Goal: Obtain resource: Download file/media

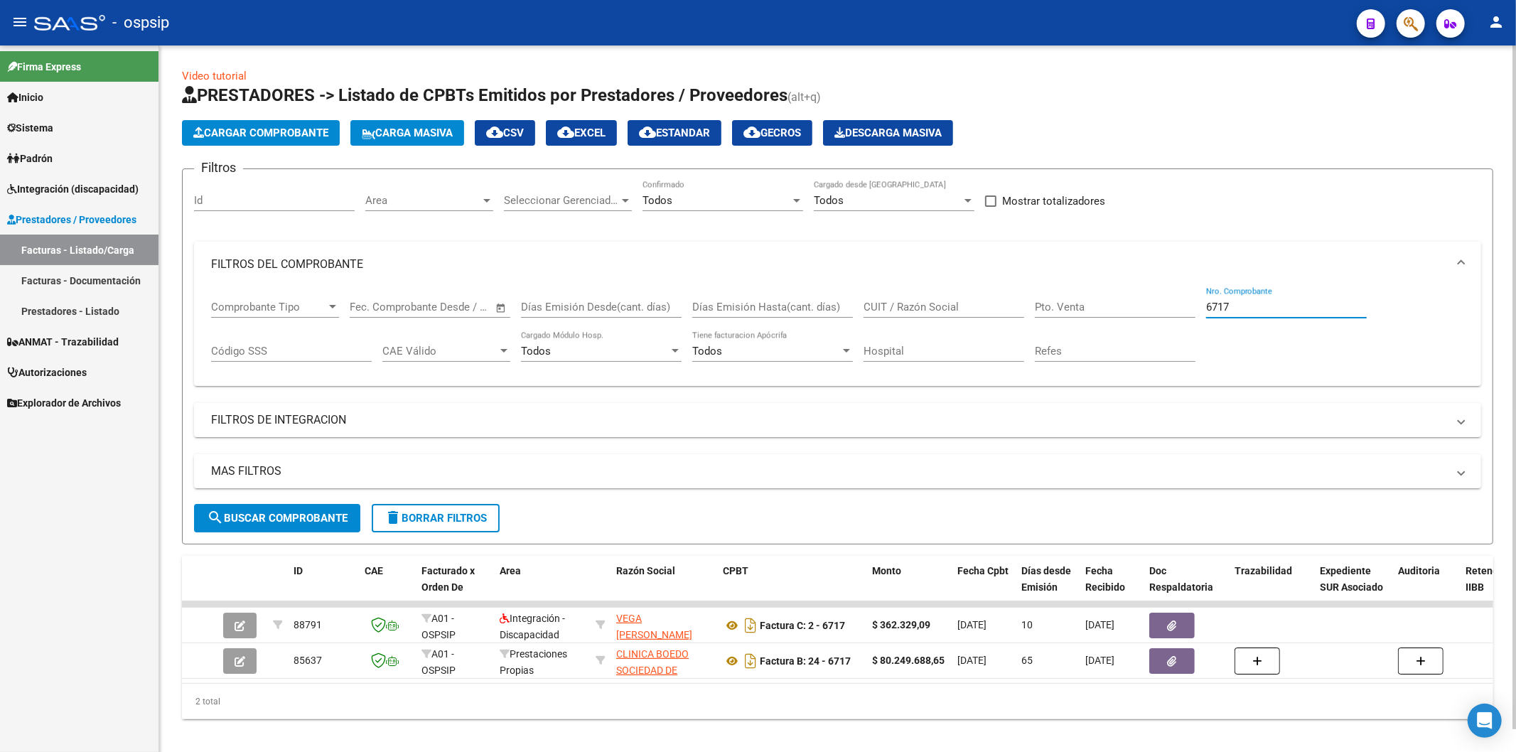
click at [1248, 306] on input "6717" at bounding box center [1286, 307] width 161 height 13
type input "6"
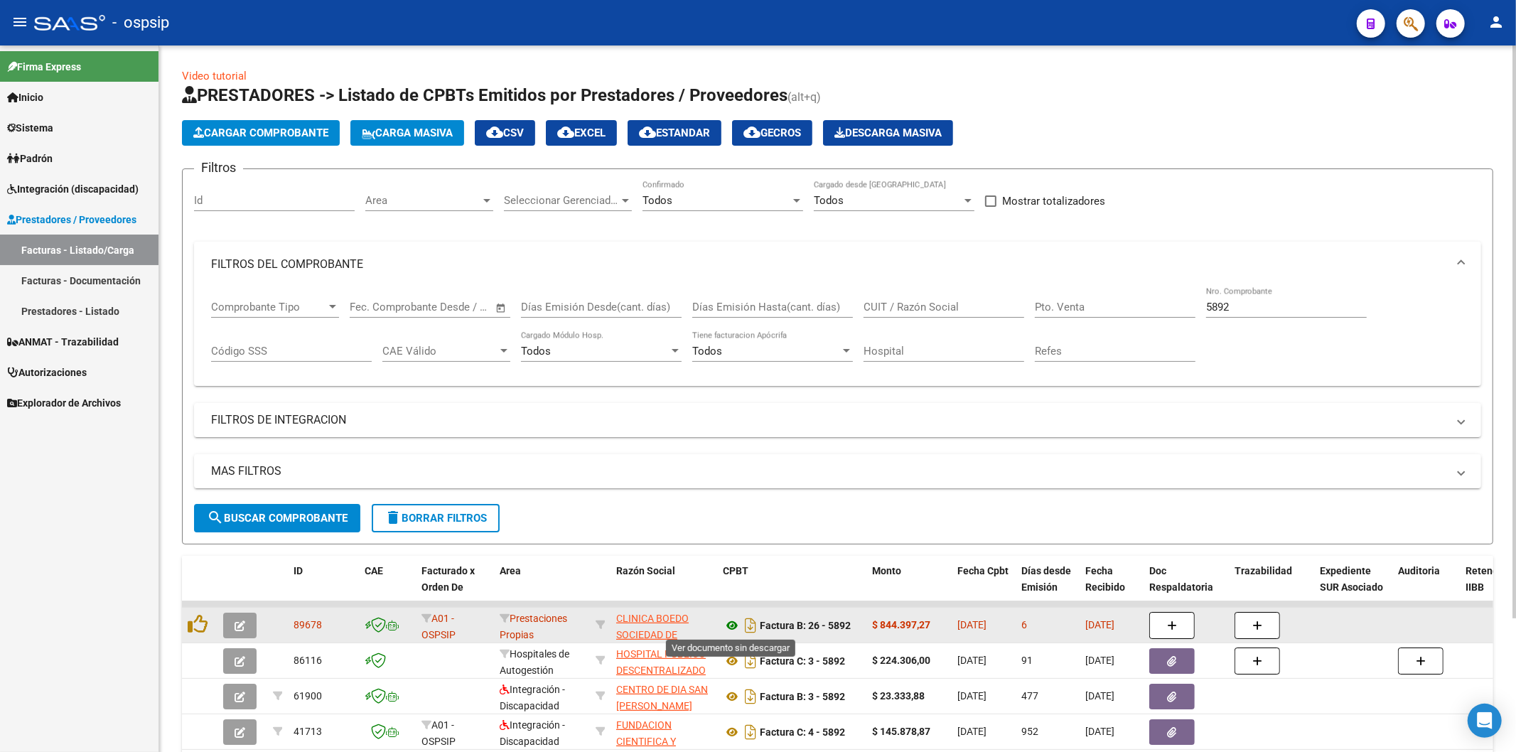
click at [733, 621] on icon at bounding box center [732, 625] width 18 height 17
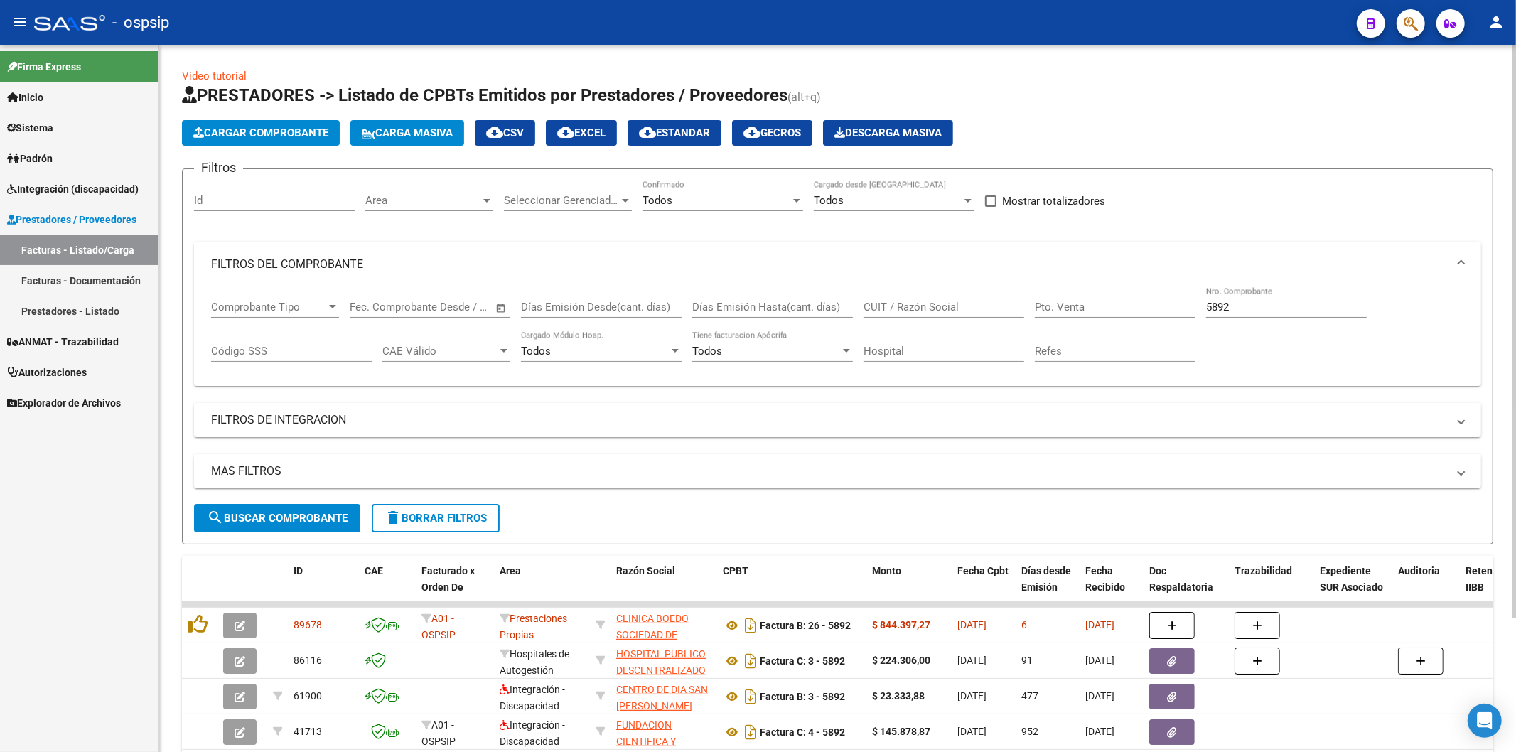
click at [1309, 303] on input "5892" at bounding box center [1286, 307] width 161 height 13
type input "5"
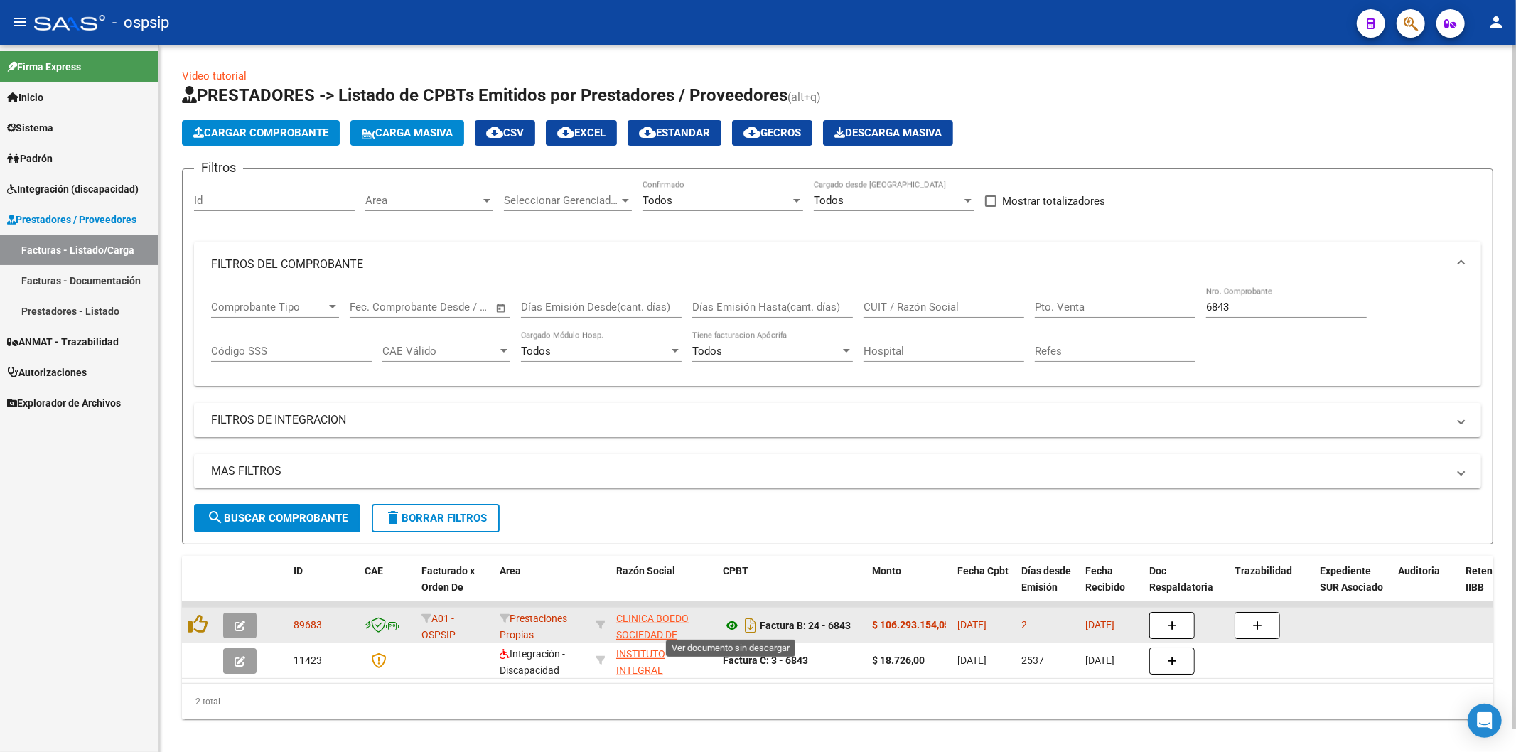
click at [730, 627] on icon at bounding box center [732, 625] width 18 height 17
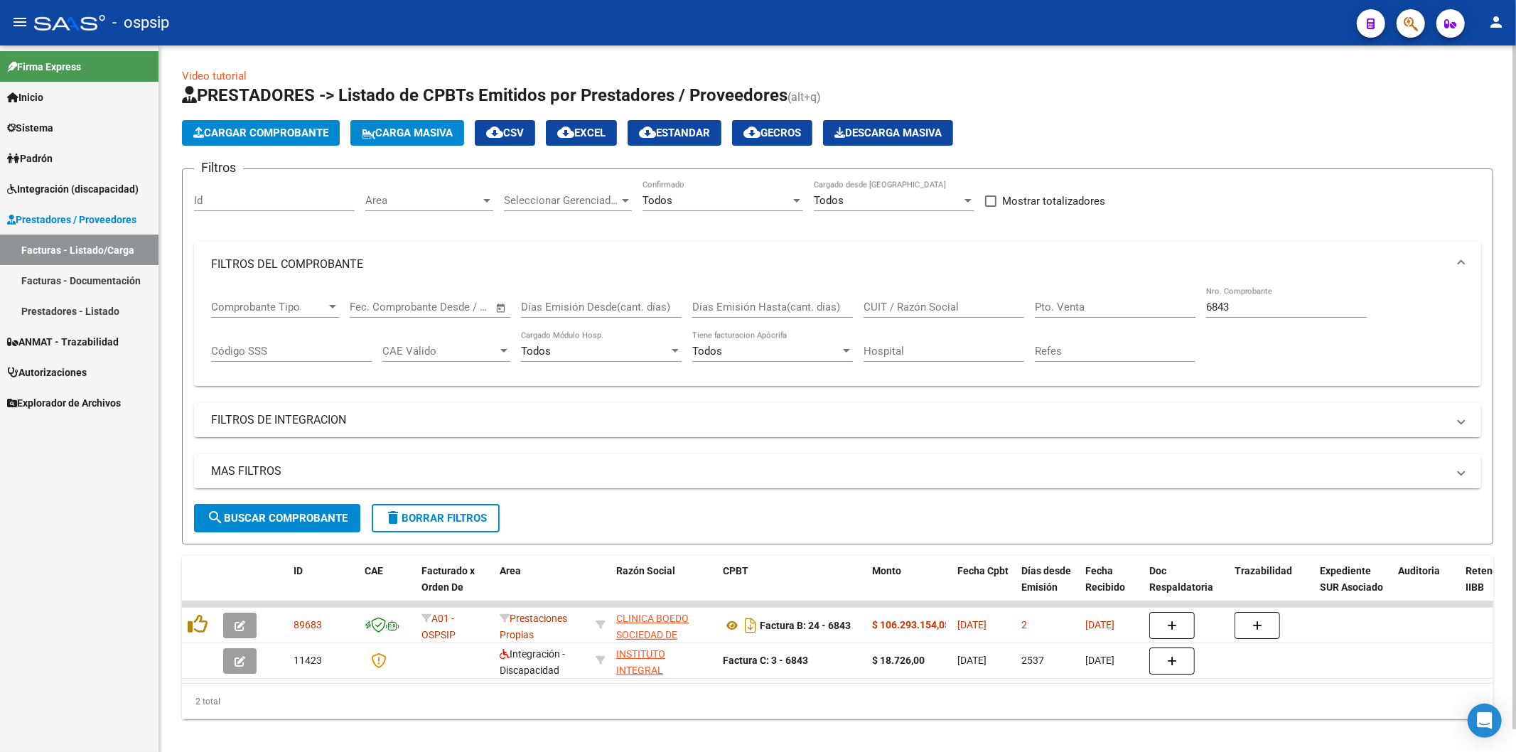
click at [1254, 311] on input "6843" at bounding box center [1286, 307] width 161 height 13
click at [1251, 307] on input "6843" at bounding box center [1286, 307] width 161 height 13
type input "6"
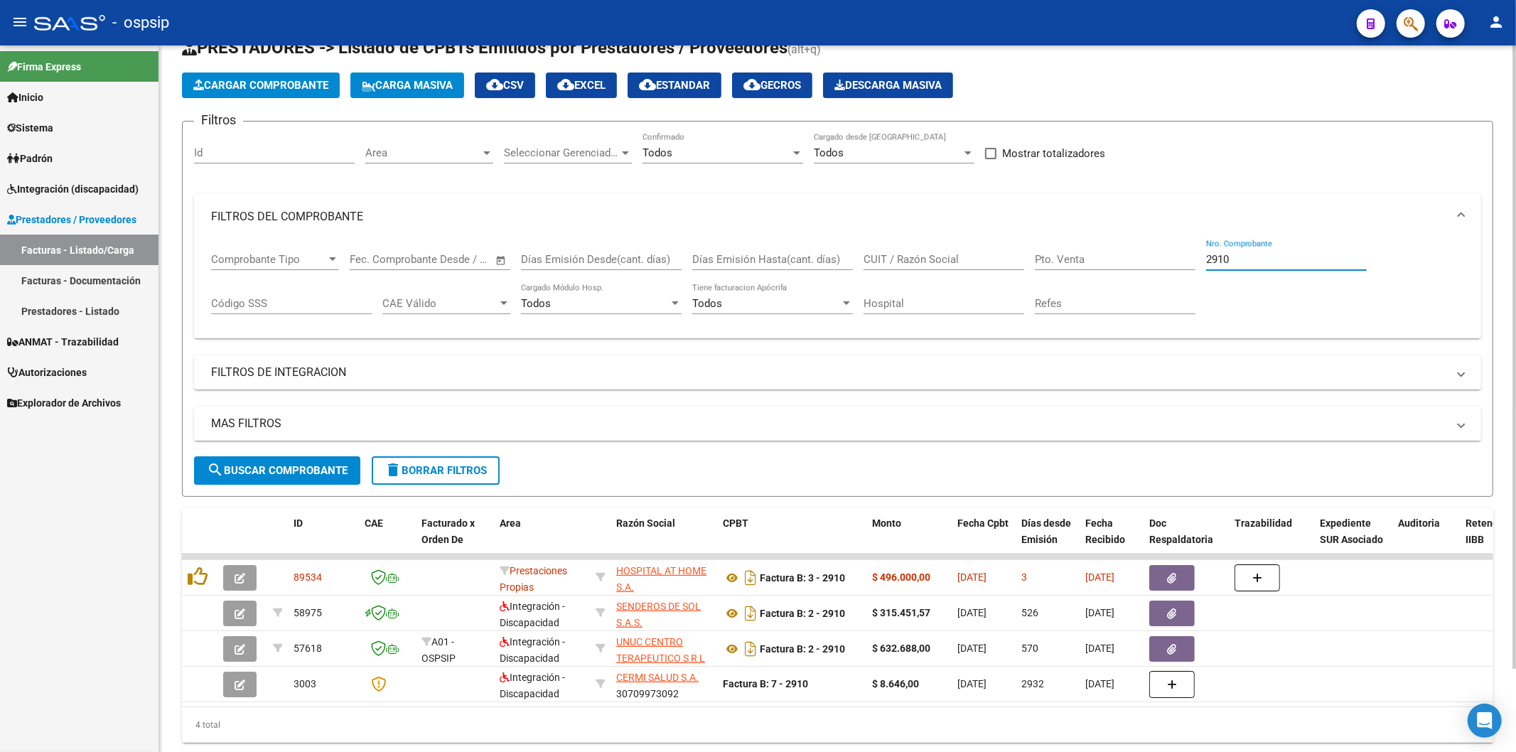
scroll to position [95, 0]
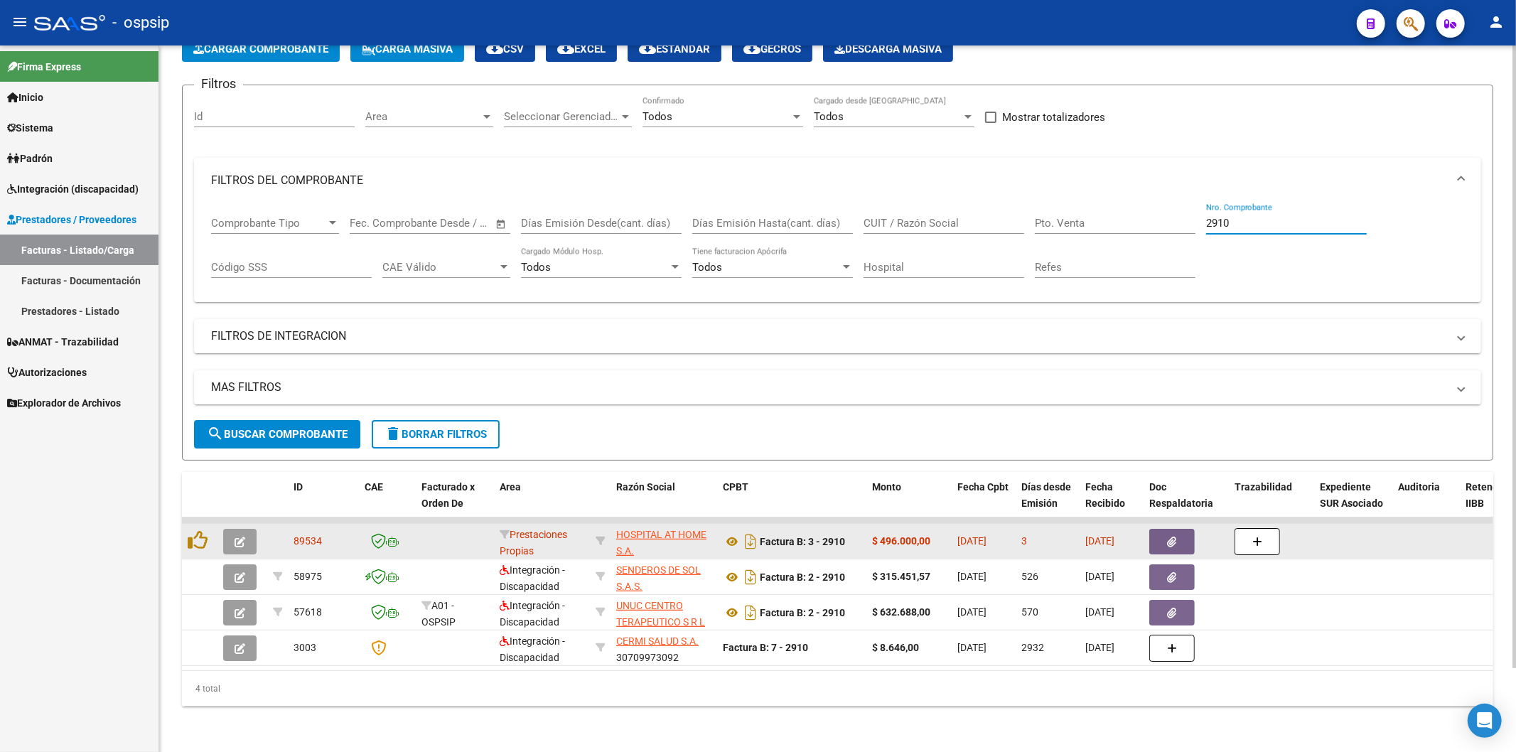
click at [1169, 536] on icon "button" at bounding box center [1171, 541] width 9 height 11
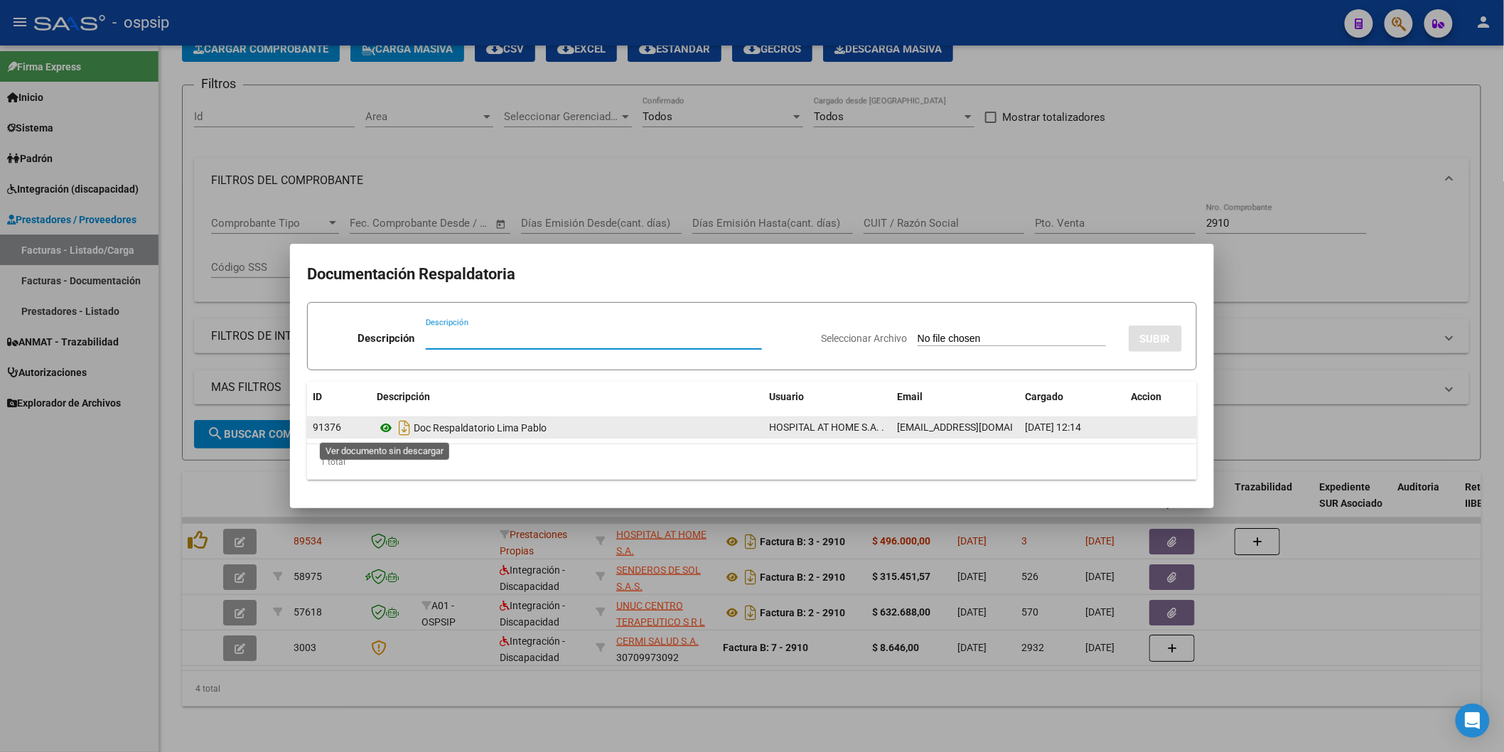
click at [384, 428] on icon at bounding box center [386, 427] width 18 height 17
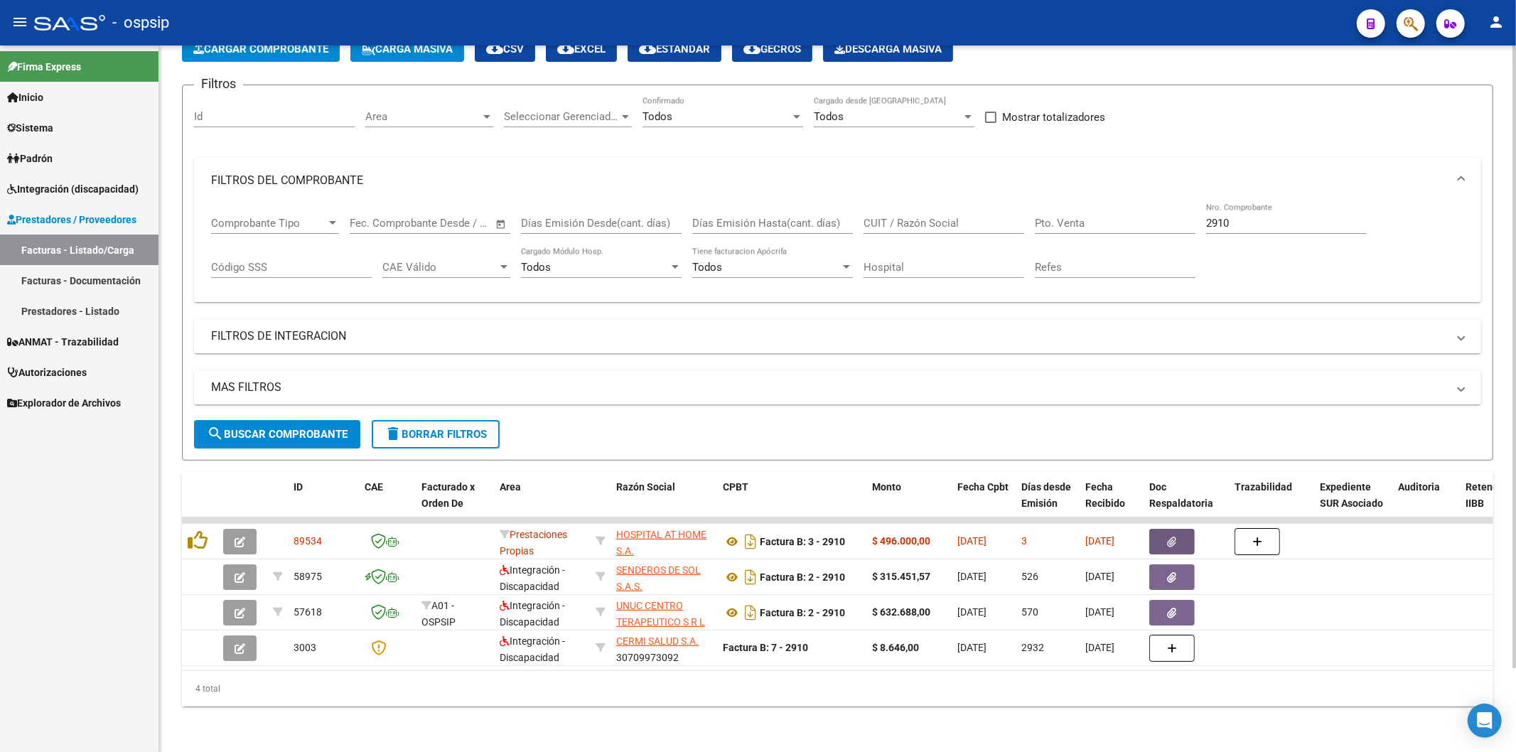
click at [1263, 217] on input "2910" at bounding box center [1286, 223] width 161 height 13
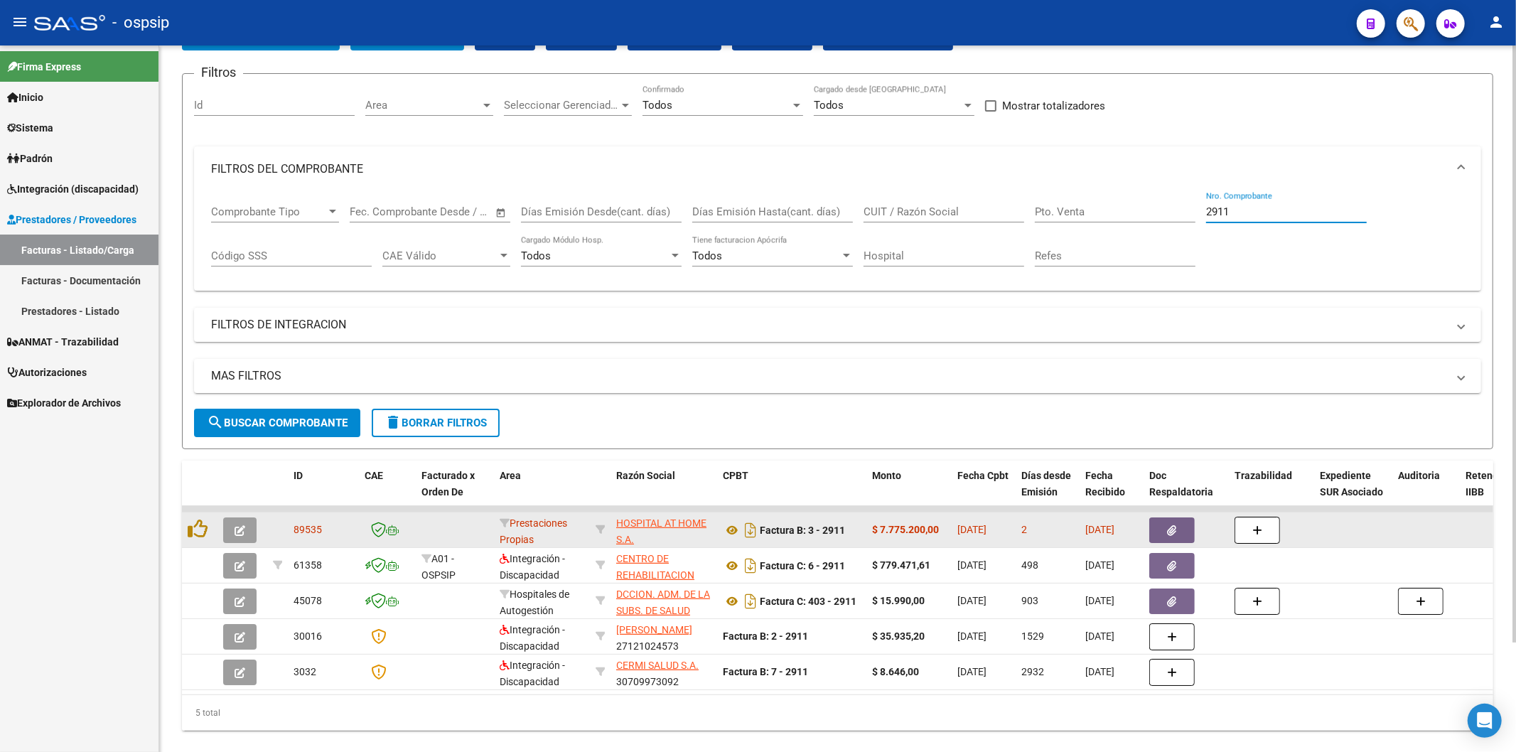
click at [1184, 526] on button "button" at bounding box center [1171, 530] width 45 height 26
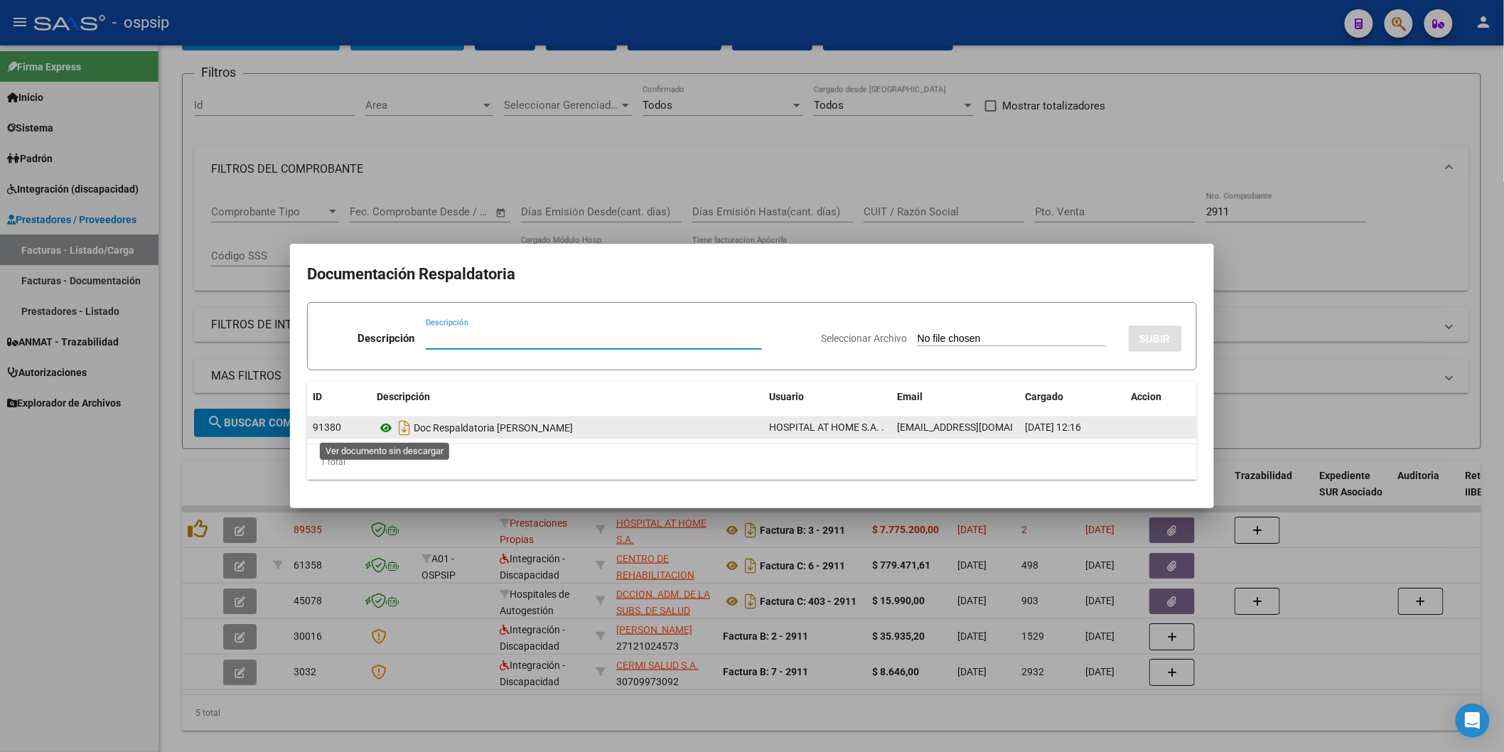
click at [387, 427] on icon at bounding box center [386, 427] width 18 height 17
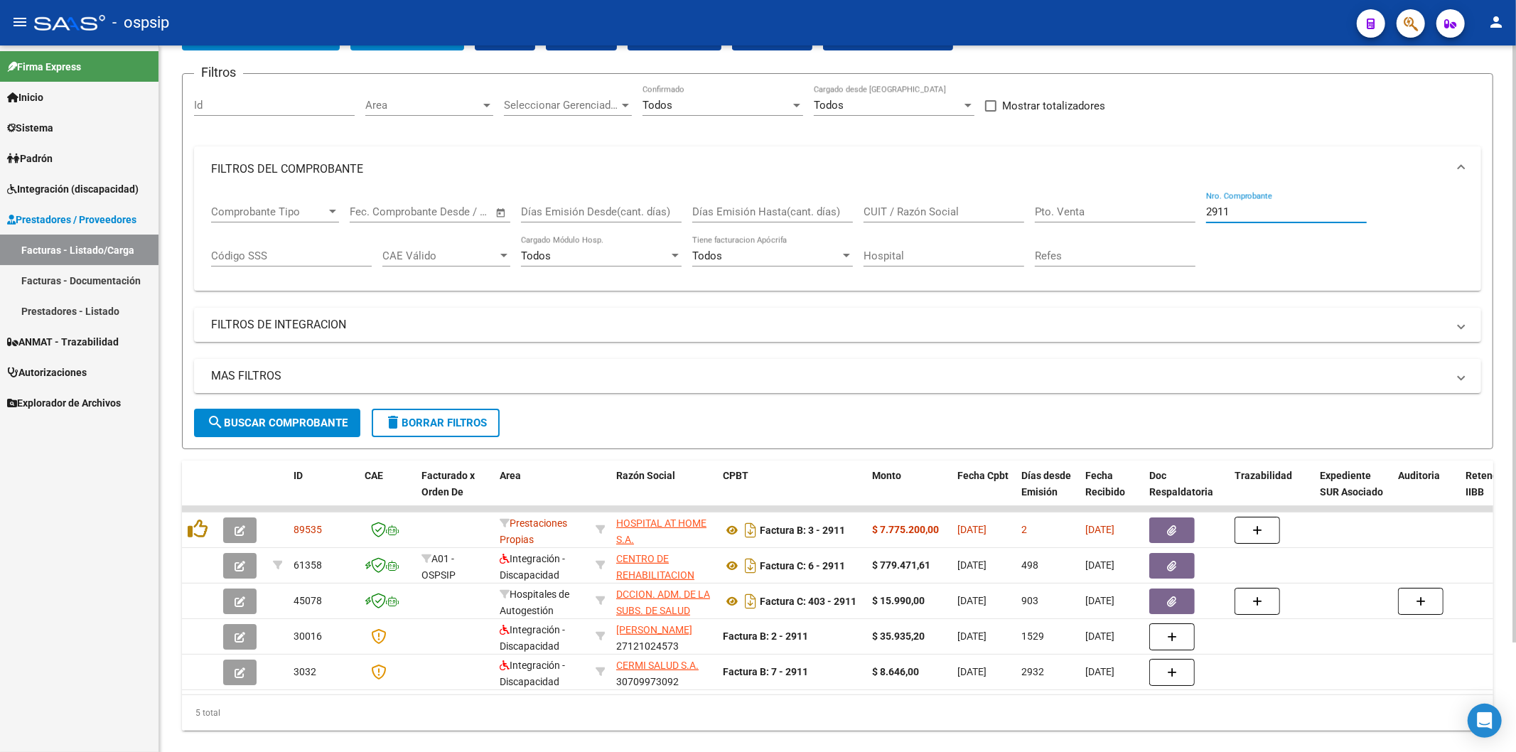
click at [1275, 217] on input "2911" at bounding box center [1286, 211] width 161 height 13
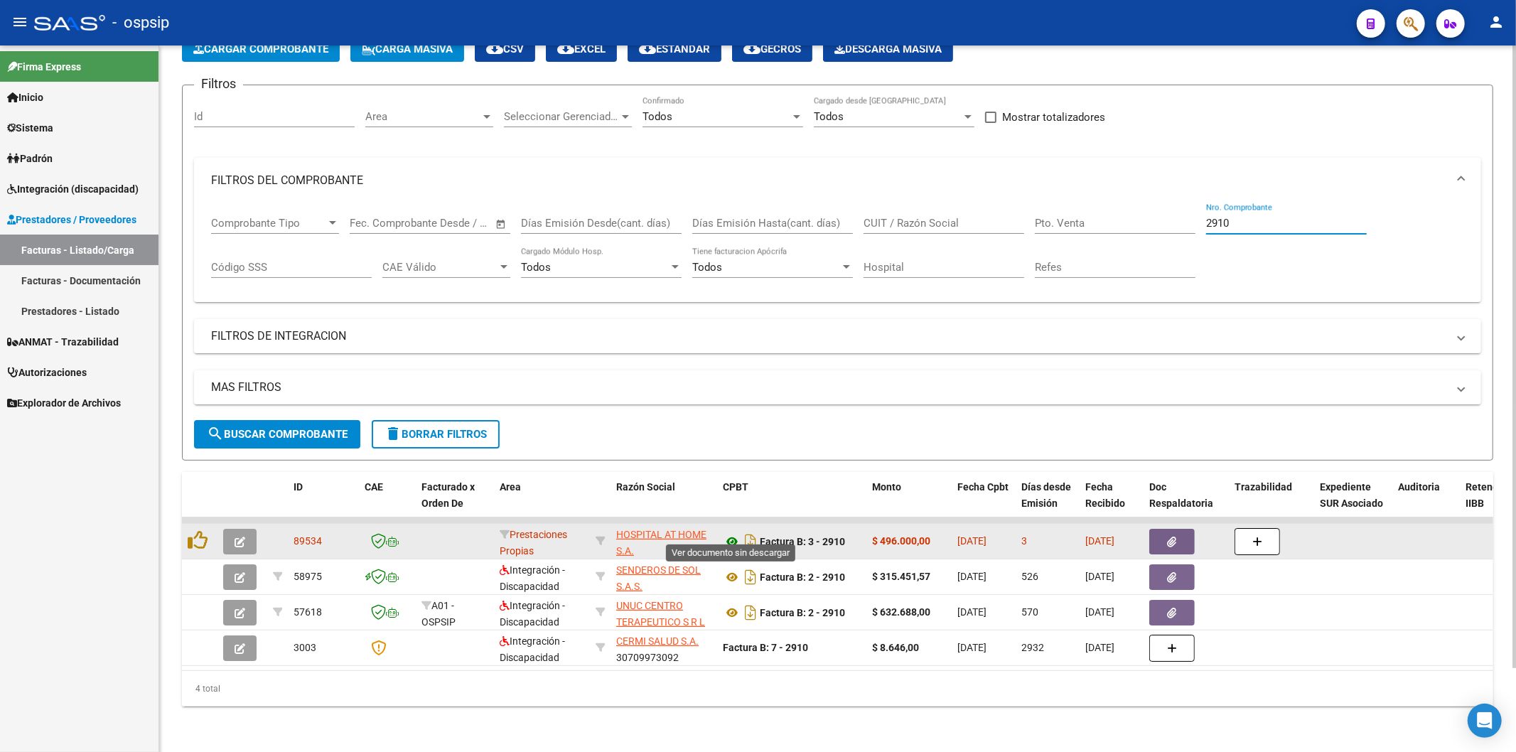
click at [730, 533] on icon at bounding box center [732, 541] width 18 height 17
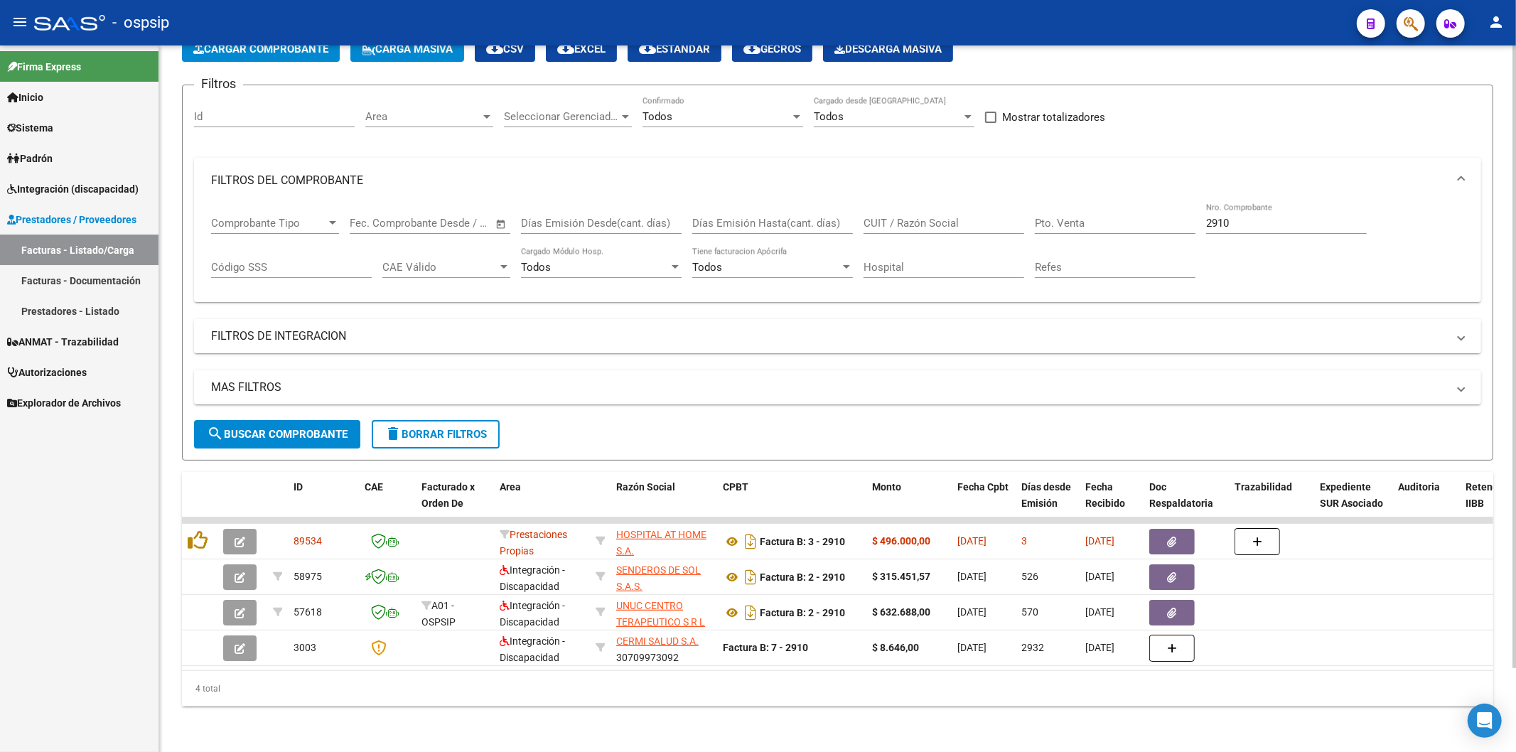
click at [1288, 203] on div "2910 Nro. Comprobante" at bounding box center [1286, 218] width 161 height 31
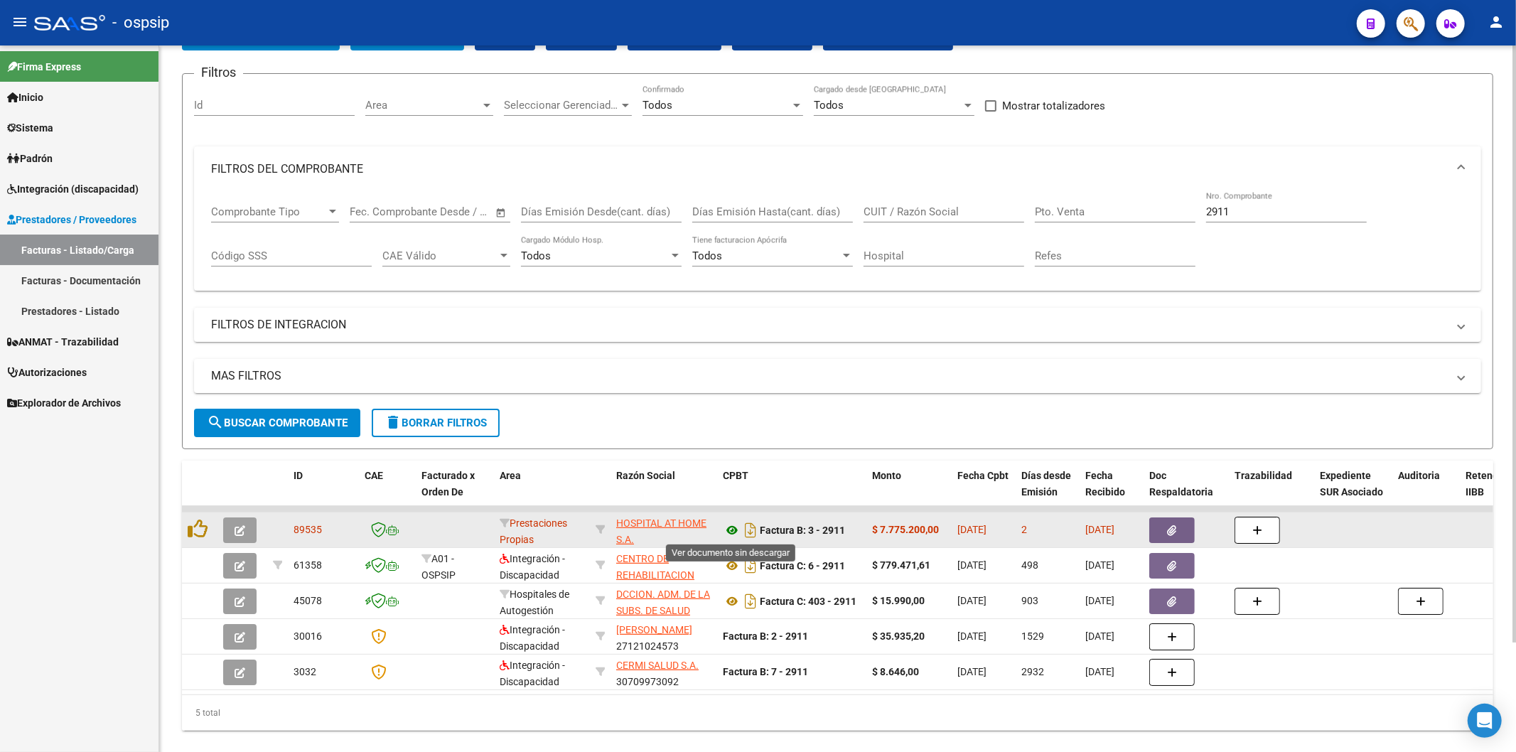
click at [733, 531] on icon at bounding box center [732, 530] width 18 height 17
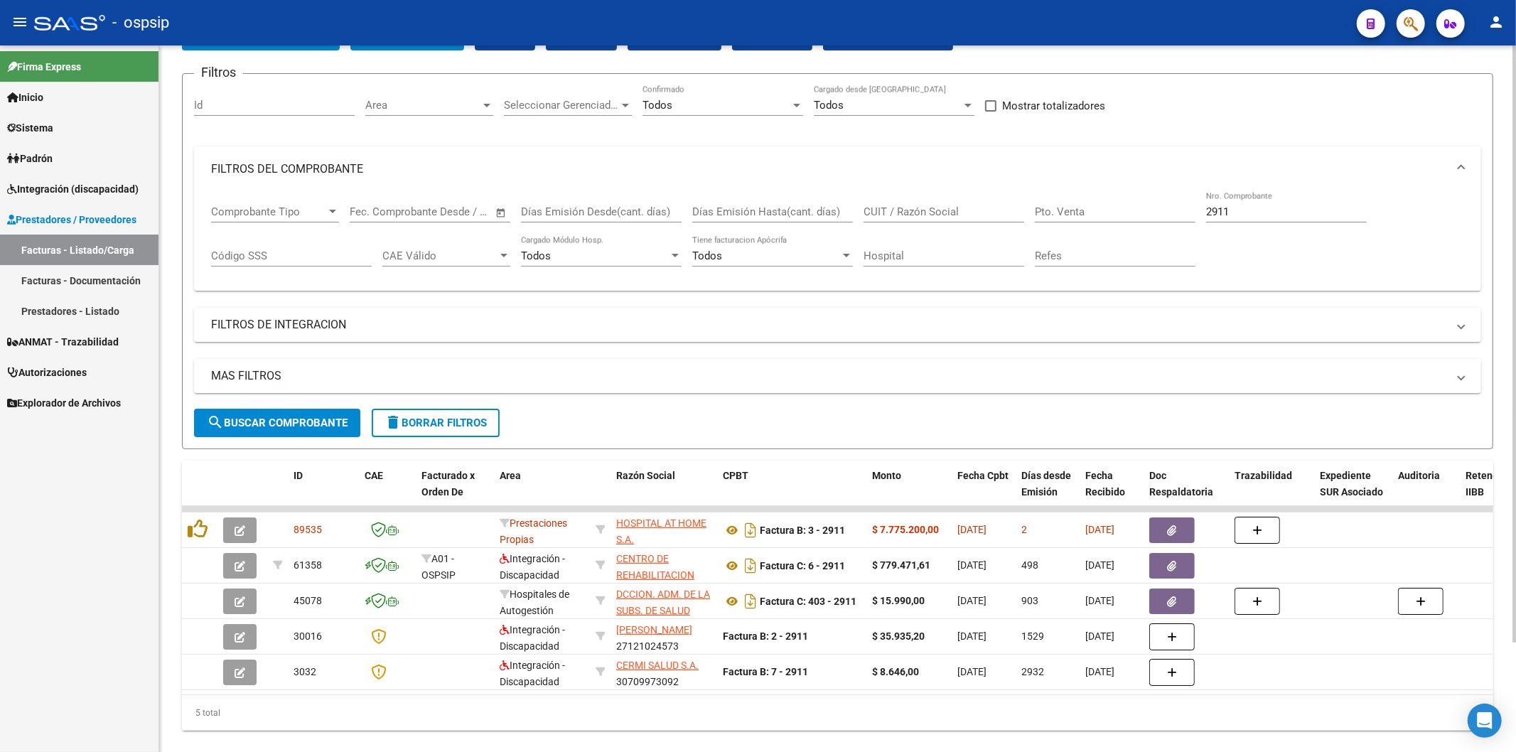
click at [1270, 205] on input "2911" at bounding box center [1286, 211] width 161 height 13
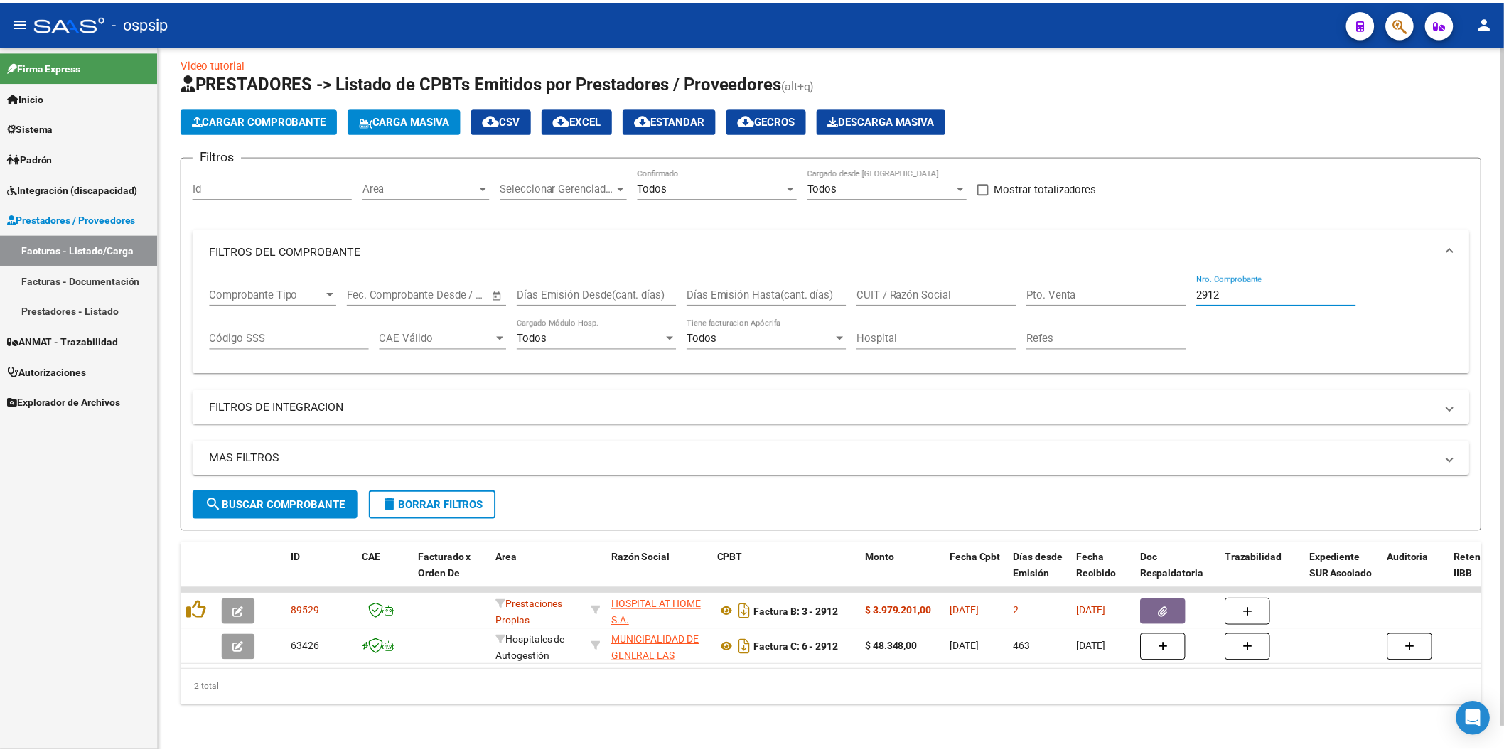
scroll to position [24, 0]
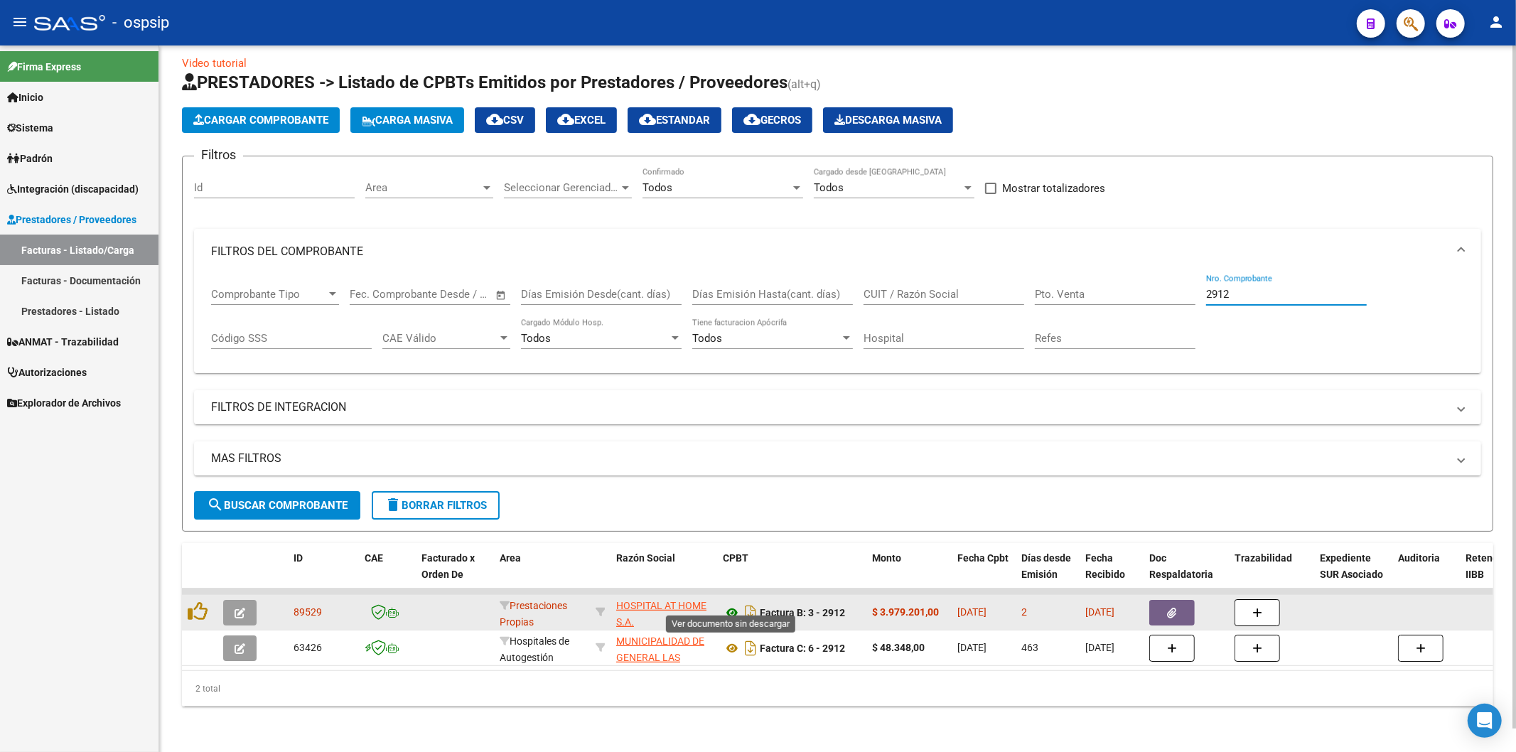
type input "2912"
click at [734, 604] on icon at bounding box center [732, 612] width 18 height 17
click at [1170, 608] on icon "button" at bounding box center [1171, 613] width 9 height 11
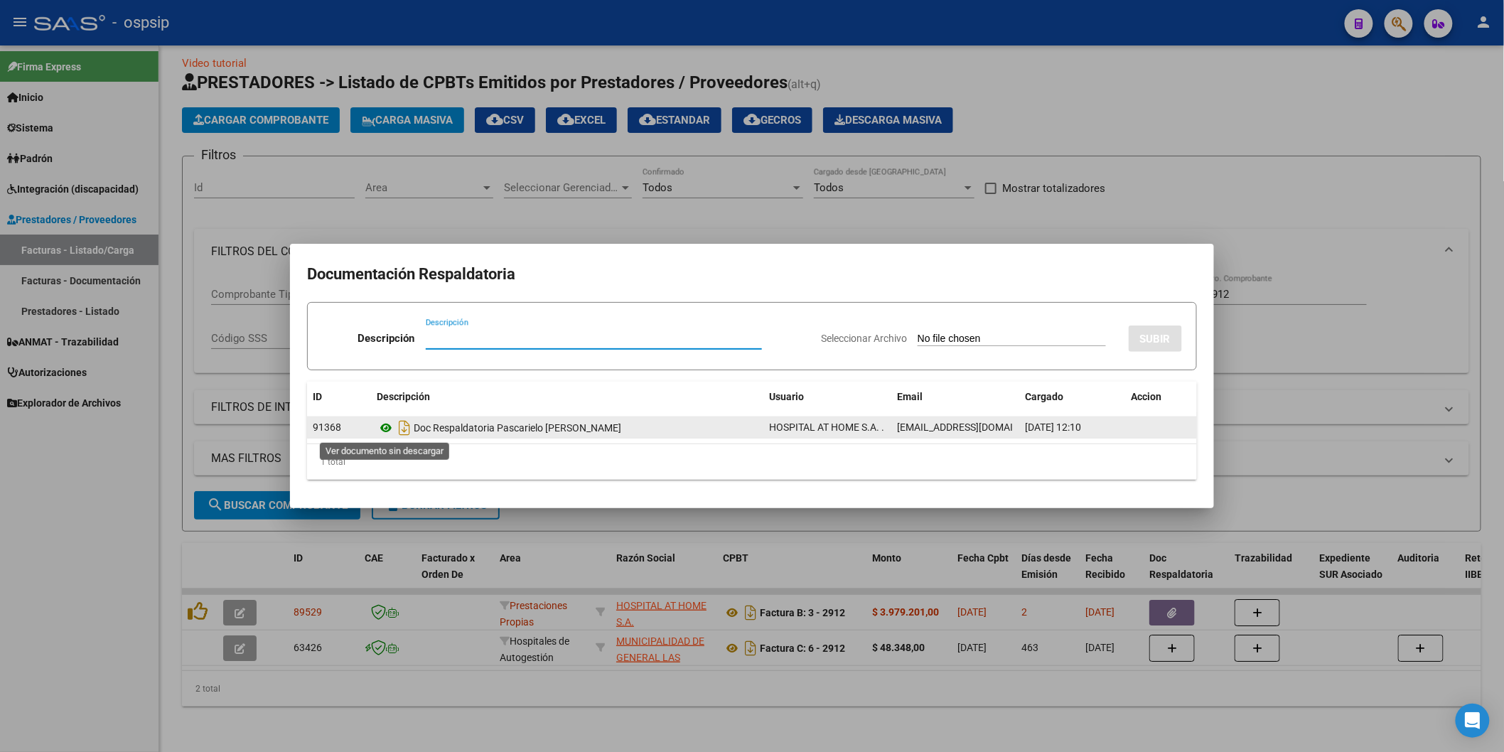
click at [386, 427] on icon at bounding box center [386, 427] width 18 height 17
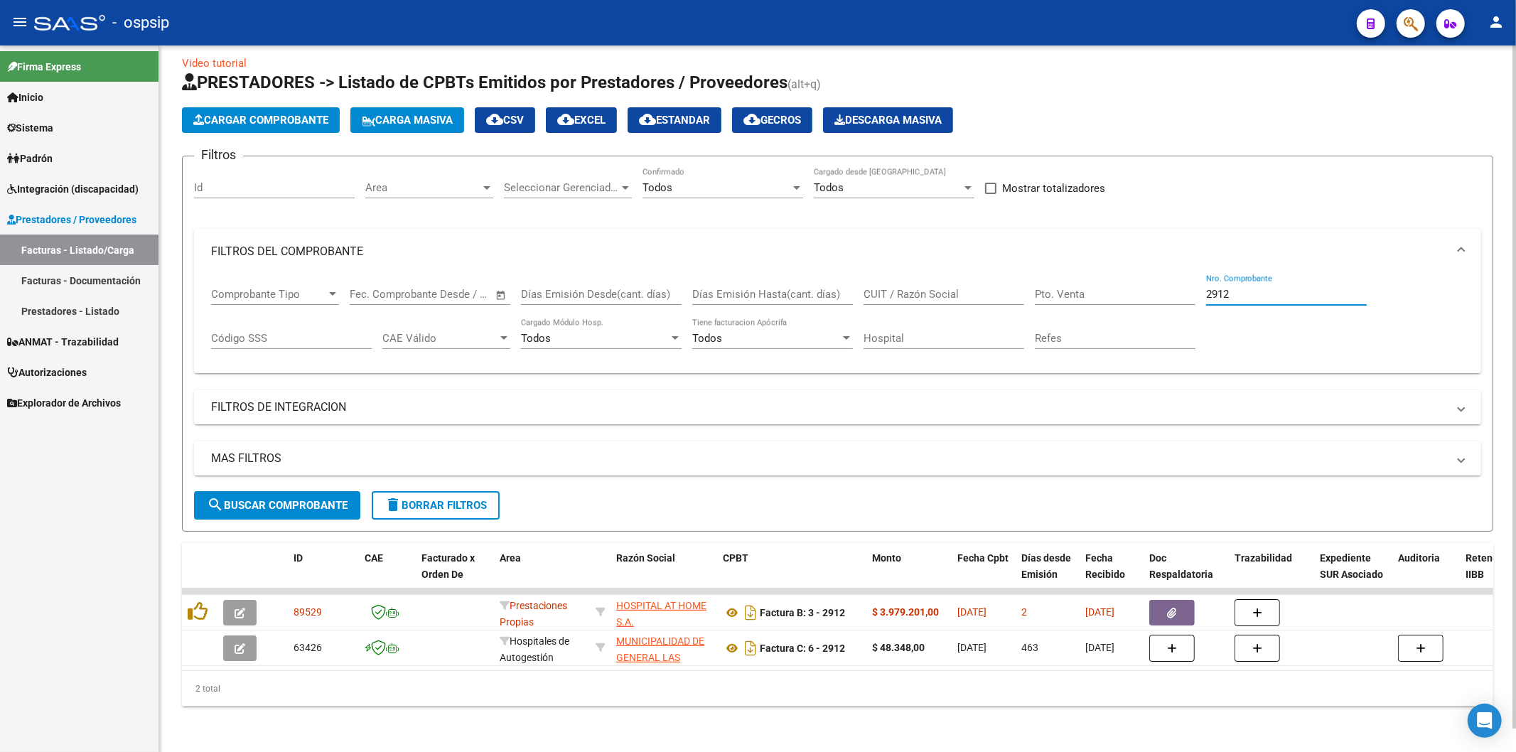
click at [1281, 288] on input "2912" at bounding box center [1286, 294] width 161 height 13
type input "2"
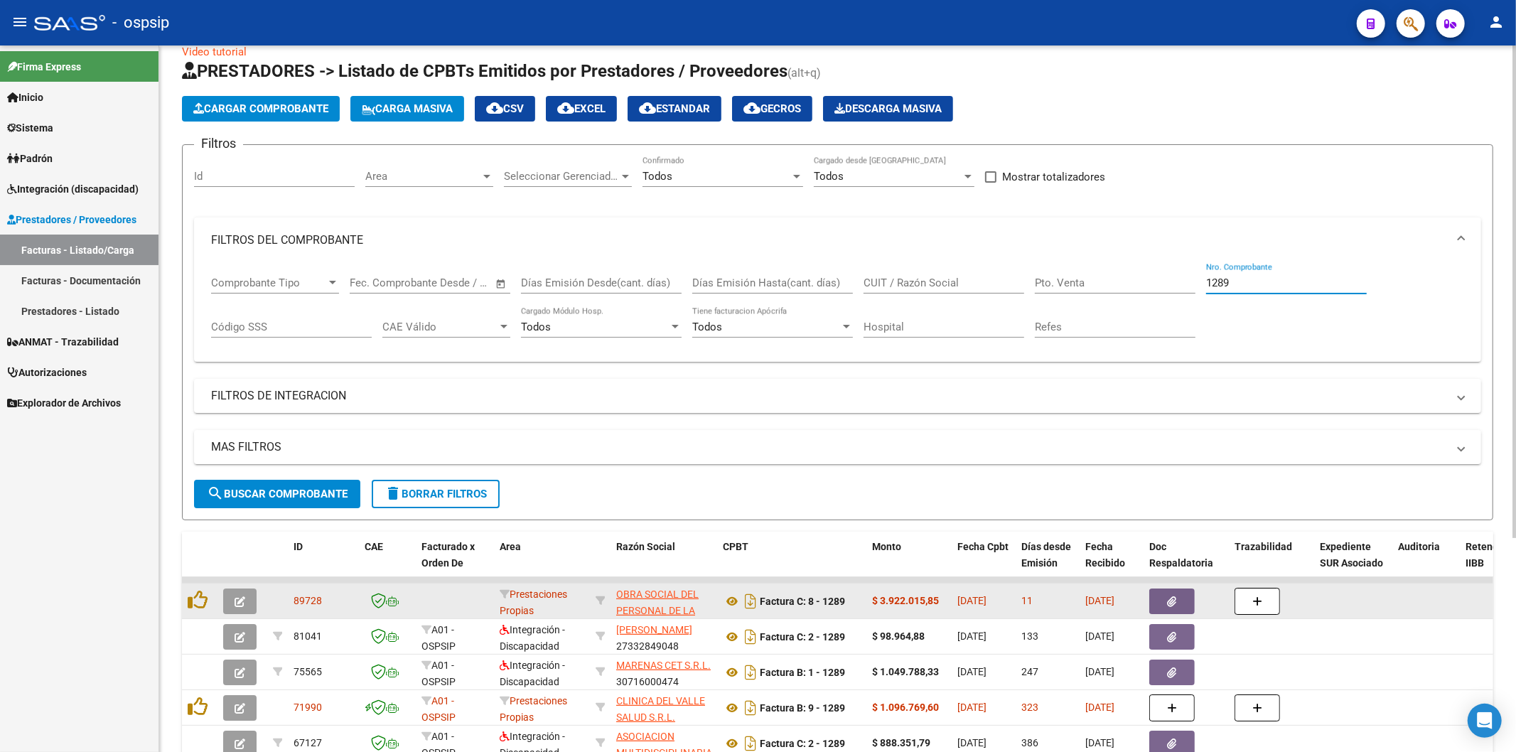
click at [1169, 596] on icon "button" at bounding box center [1171, 601] width 9 height 11
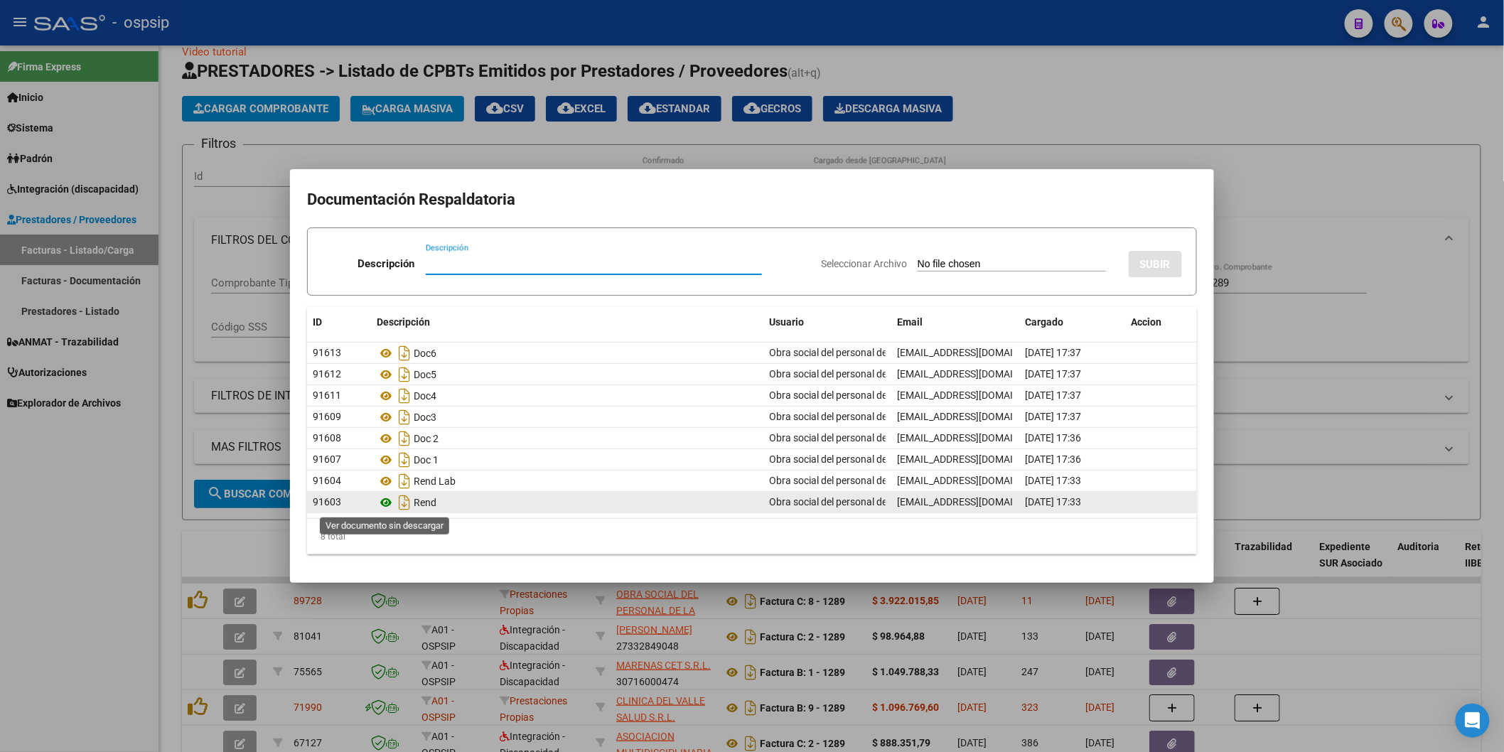
click at [382, 504] on icon at bounding box center [386, 502] width 18 height 17
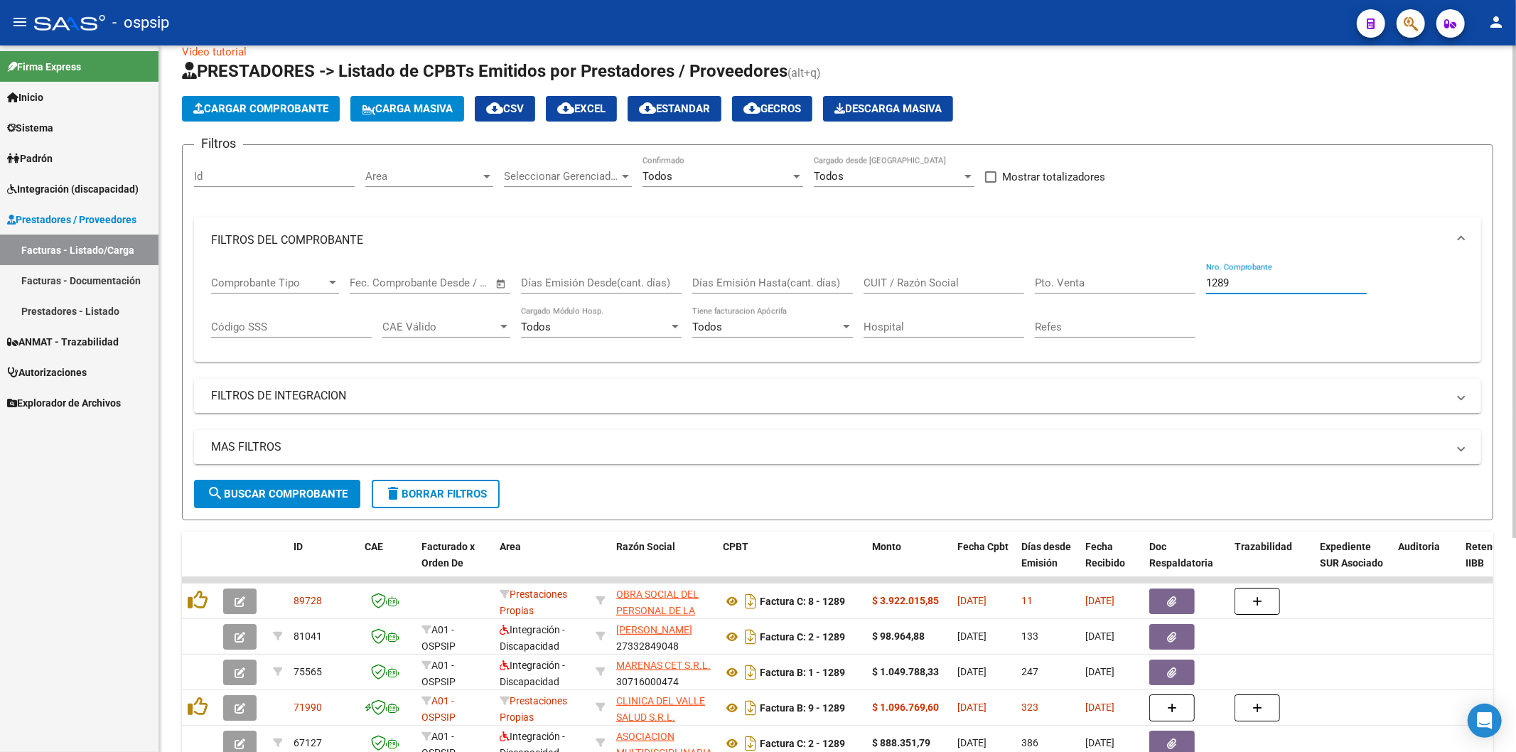
click at [1279, 281] on input "1289" at bounding box center [1286, 282] width 161 height 13
type input "1"
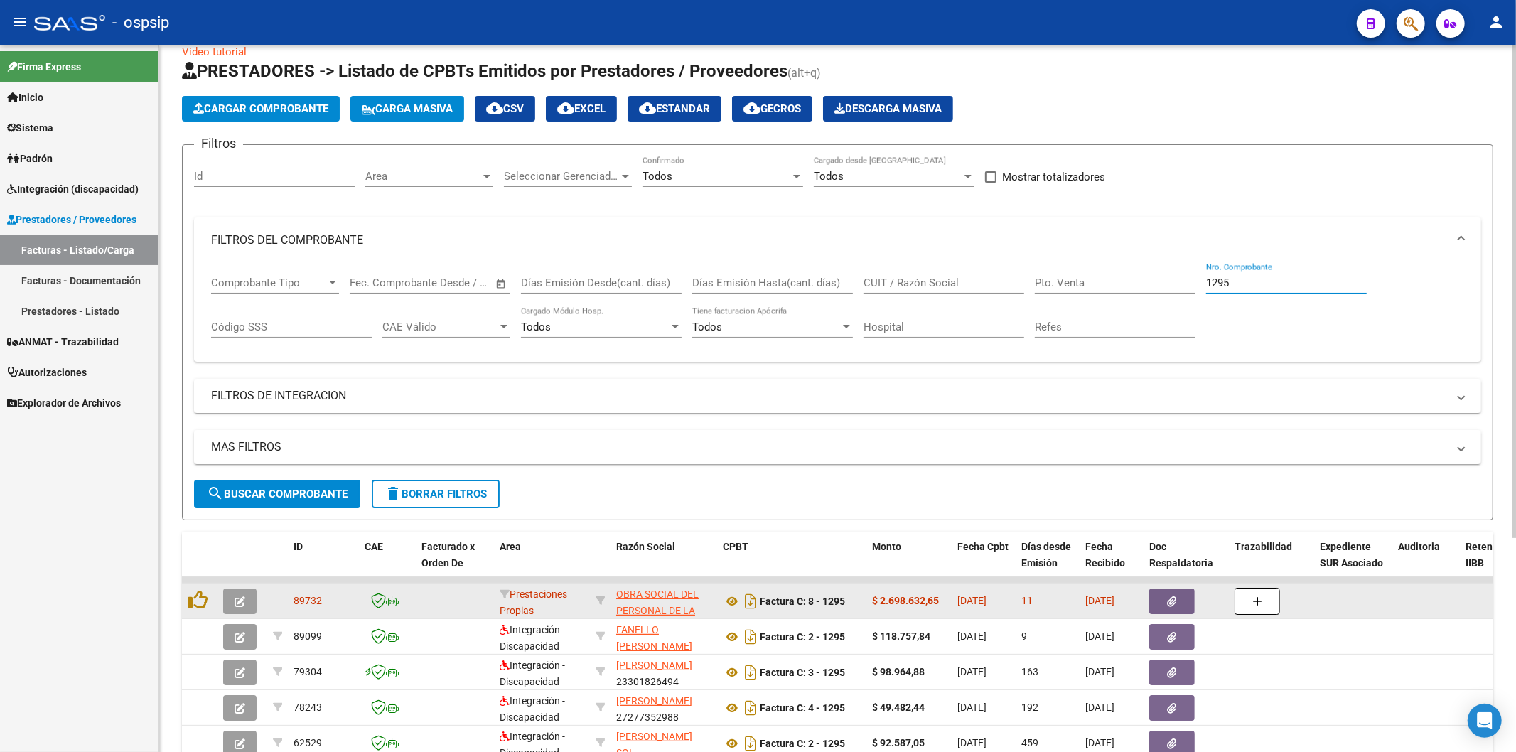
type input "1295"
click at [1182, 592] on button "button" at bounding box center [1171, 601] width 45 height 26
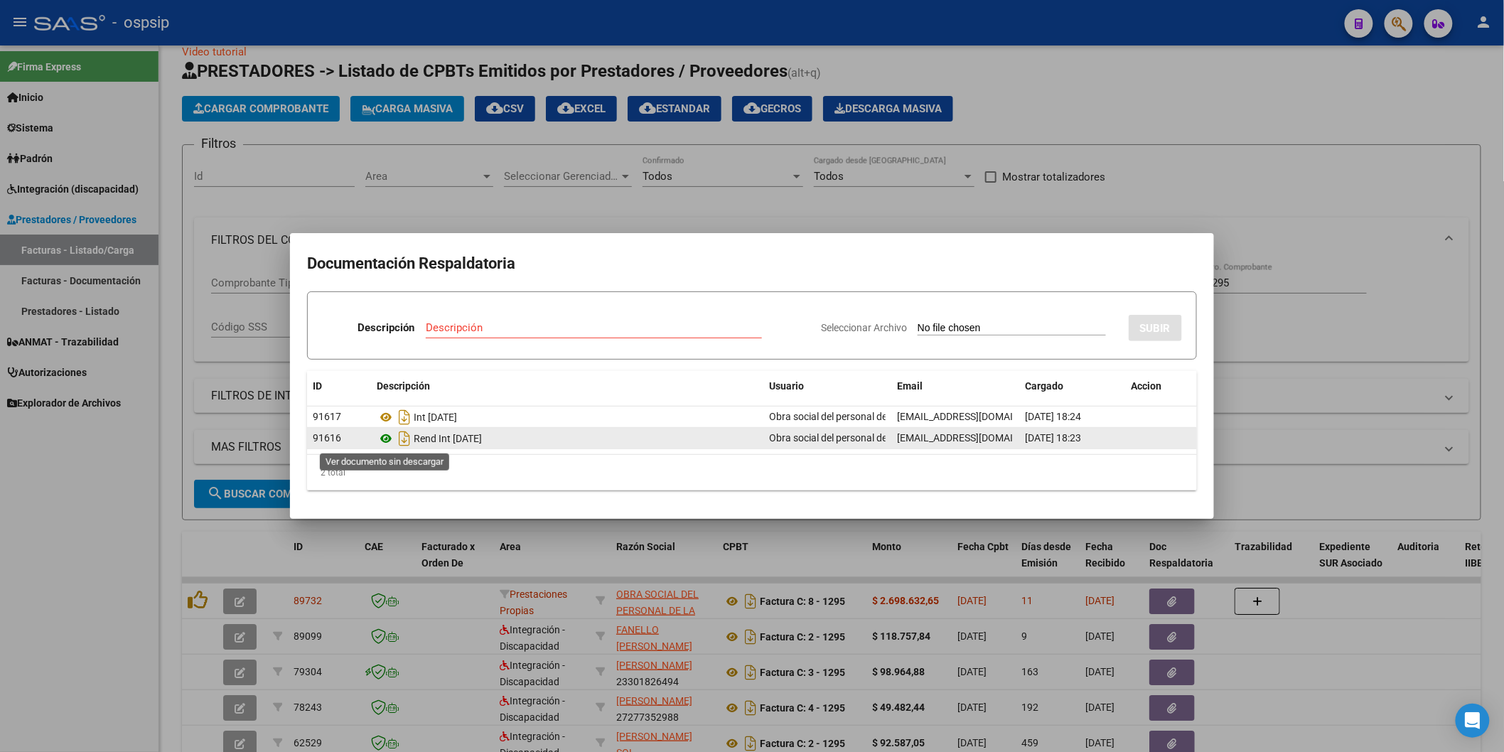
click at [387, 438] on icon at bounding box center [386, 438] width 18 height 17
